Goal: Check status: Check status

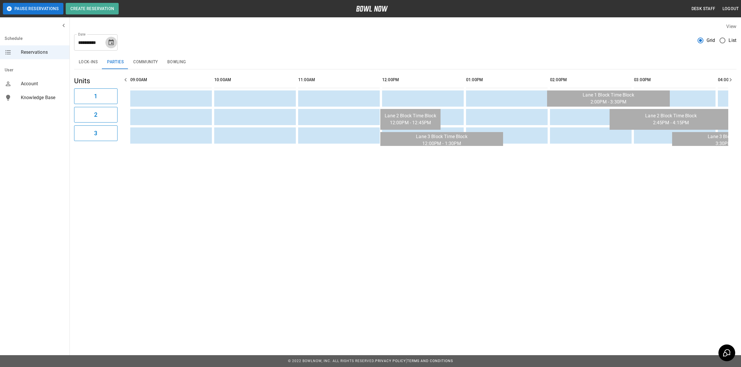
click at [109, 41] on icon "Choose date, selected date is Oct 18, 2025" at bounding box center [110, 42] width 5 height 6
click at [114, 81] on button "3" at bounding box center [112, 83] width 10 height 10
type input "**********"
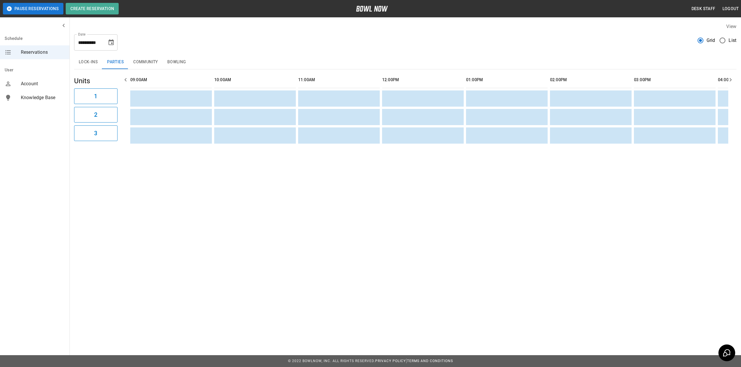
click at [176, 59] on button "Bowling" at bounding box center [177, 62] width 28 height 14
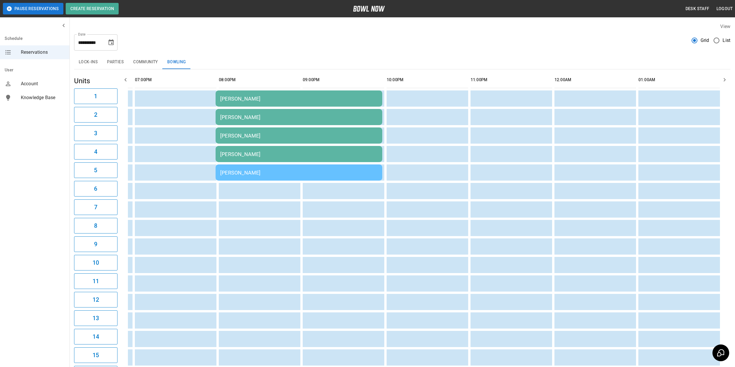
click at [238, 91] on td "[PERSON_NAME]" at bounding box center [299, 99] width 167 height 16
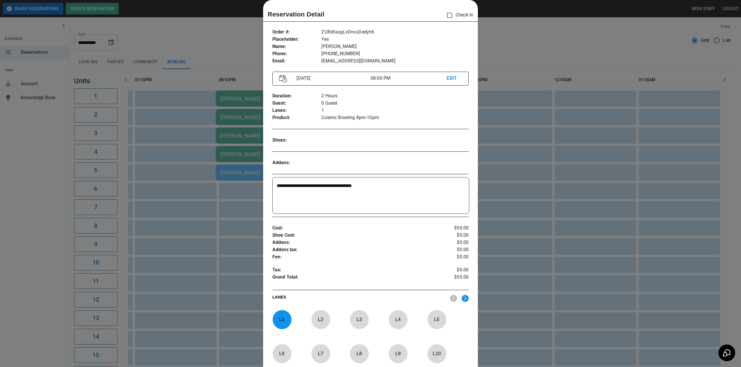
click at [232, 30] on div at bounding box center [370, 183] width 741 height 367
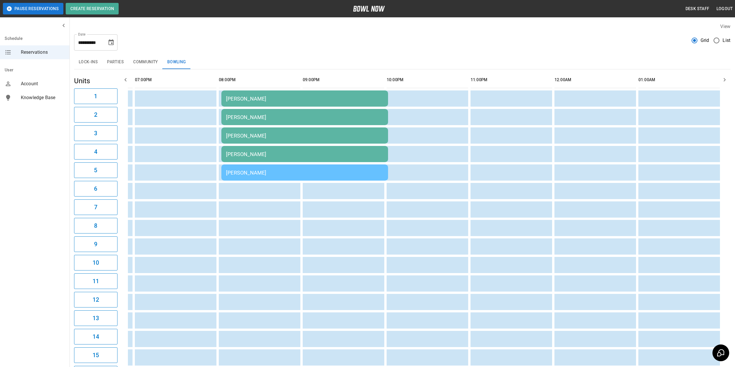
click at [245, 122] on td "[PERSON_NAME]" at bounding box center [304, 117] width 167 height 16
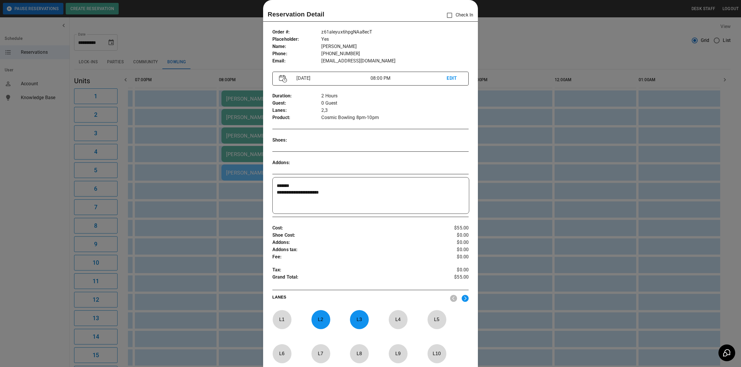
click at [233, 34] on div at bounding box center [370, 183] width 741 height 367
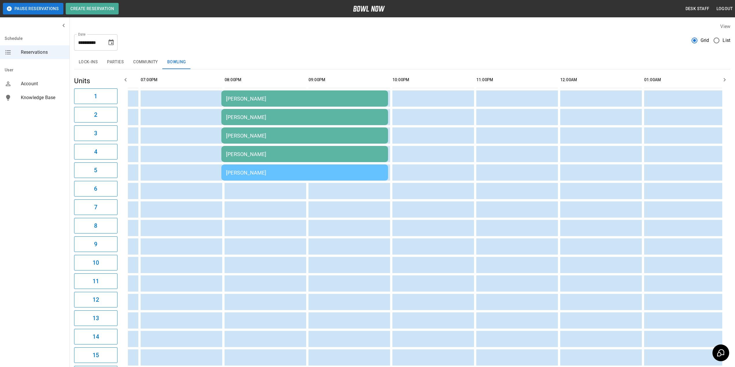
click at [230, 135] on div "[PERSON_NAME]" at bounding box center [304, 136] width 157 height 6
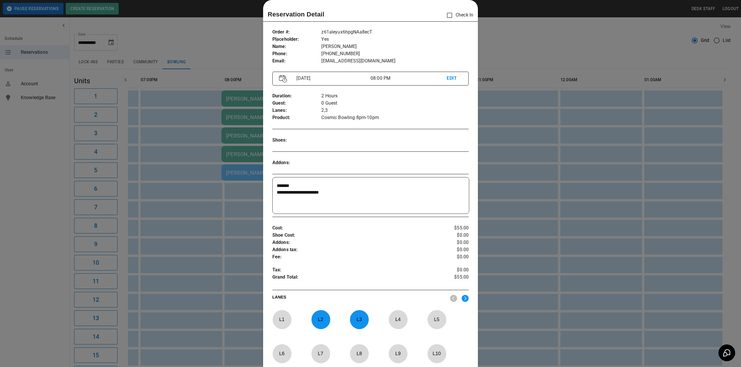
click at [231, 38] on div at bounding box center [370, 183] width 741 height 367
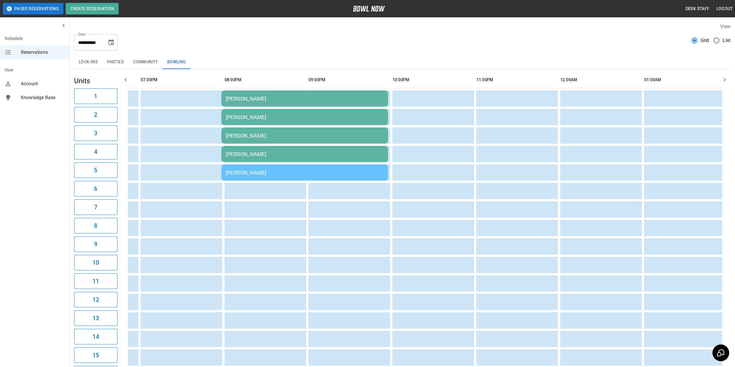
click at [240, 153] on div "[PERSON_NAME]" at bounding box center [304, 154] width 157 height 6
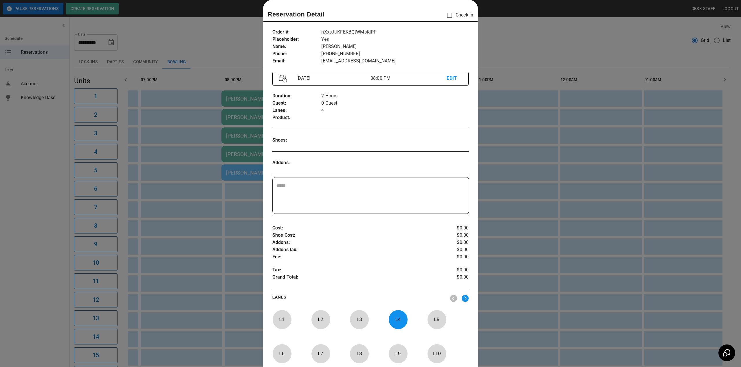
click at [225, 24] on div at bounding box center [370, 183] width 741 height 367
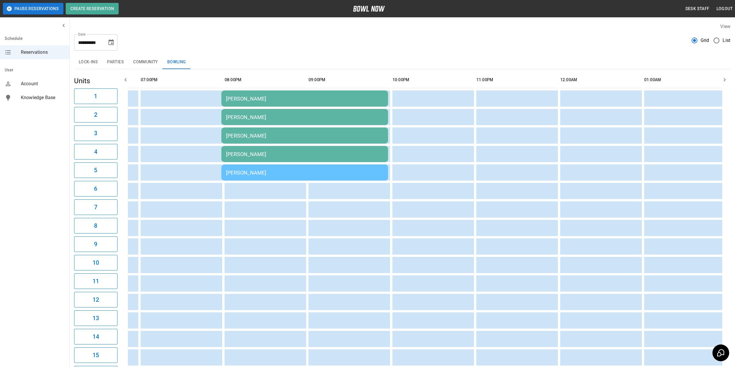
click at [246, 173] on div "[PERSON_NAME]" at bounding box center [304, 173] width 157 height 6
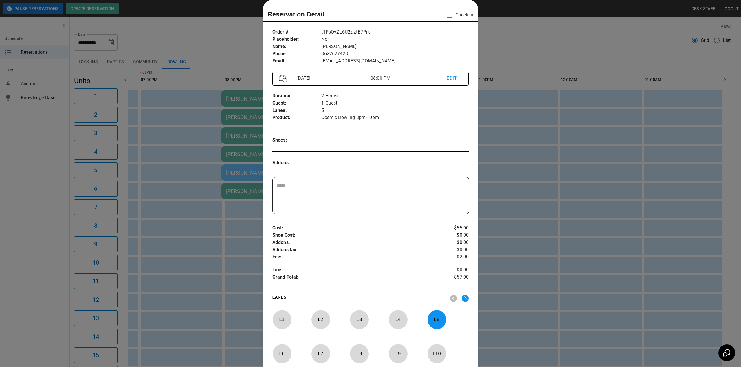
scroll to position [0, 824]
